Goal: Task Accomplishment & Management: Use online tool/utility

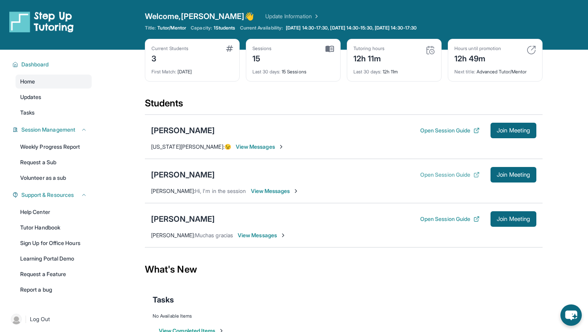
click at [420, 175] on button "Open Session Guide" at bounding box center [449, 175] width 59 height 8
click at [433, 129] on button "Open Session Guide" at bounding box center [449, 131] width 59 height 8
click at [420, 218] on button "Open Session Guide" at bounding box center [449, 219] width 59 height 8
click at [498, 220] on span "Join Meeting" at bounding box center [512, 219] width 33 height 5
